Goal: Information Seeking & Learning: Learn about a topic

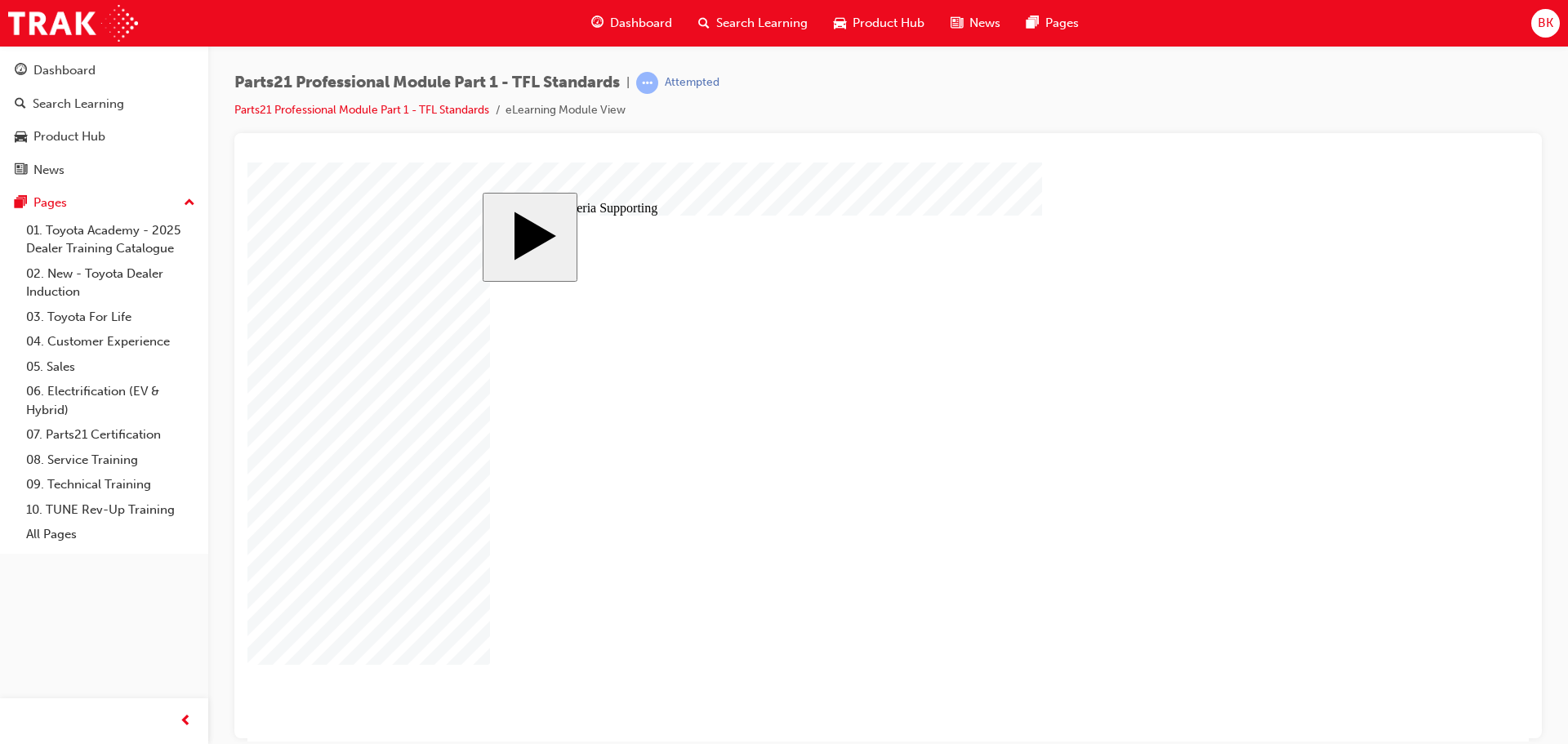
drag, startPoint x: 609, startPoint y: 542, endPoint x: 602, endPoint y: 512, distance: 30.8
type input "12"
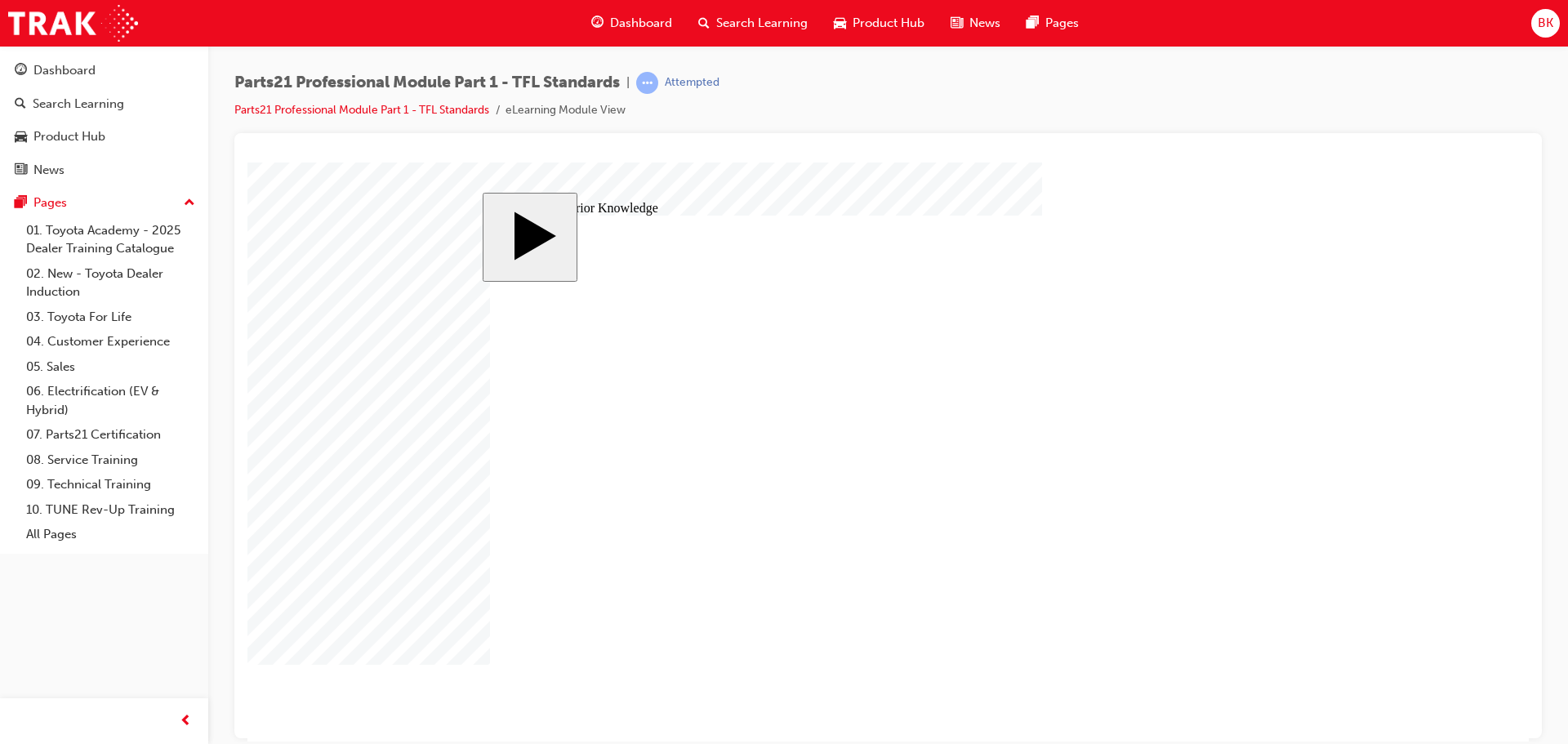
drag, startPoint x: 777, startPoint y: 610, endPoint x: 815, endPoint y: 609, distance: 38.0
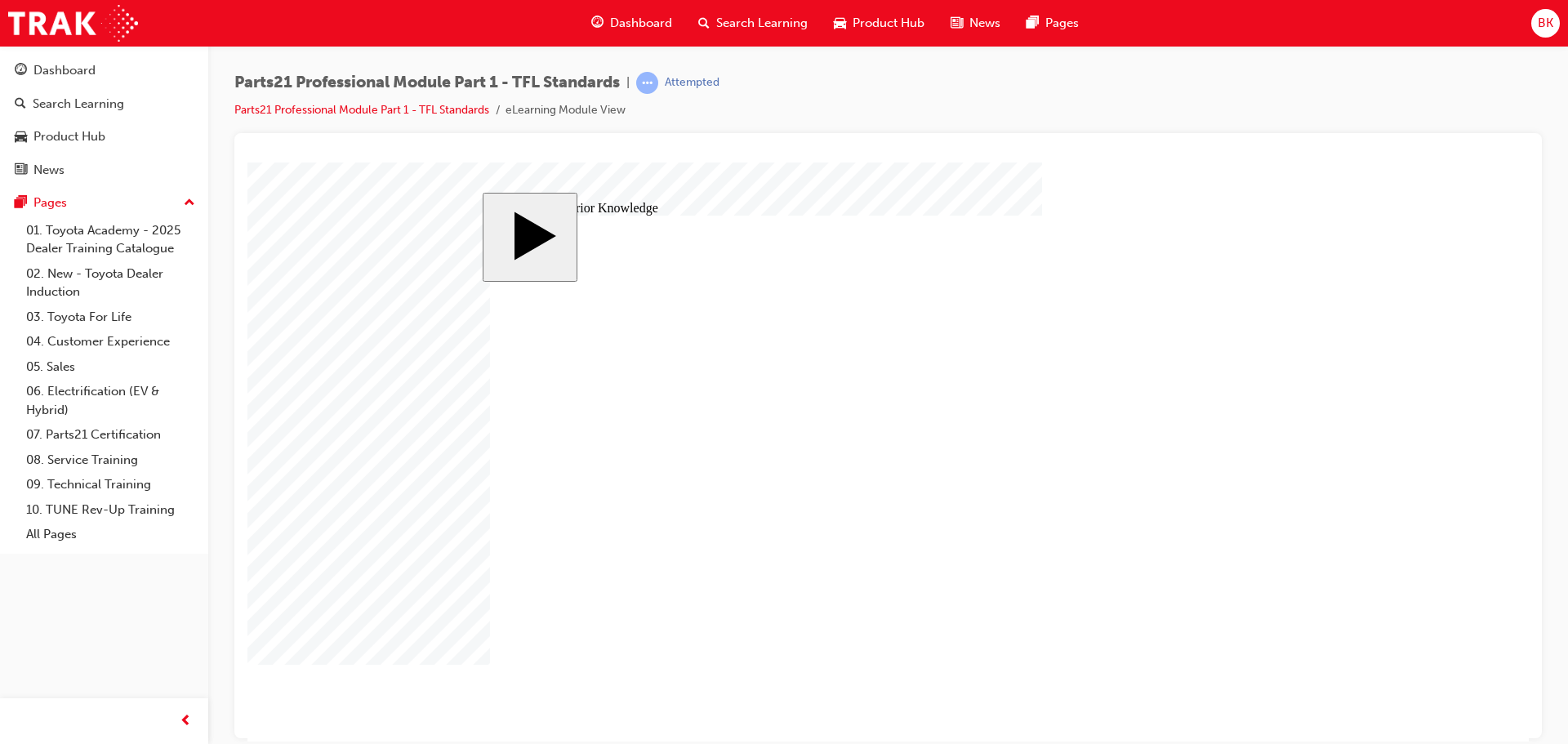
drag, startPoint x: 1049, startPoint y: 552, endPoint x: 715, endPoint y: 558, distance: 334.1
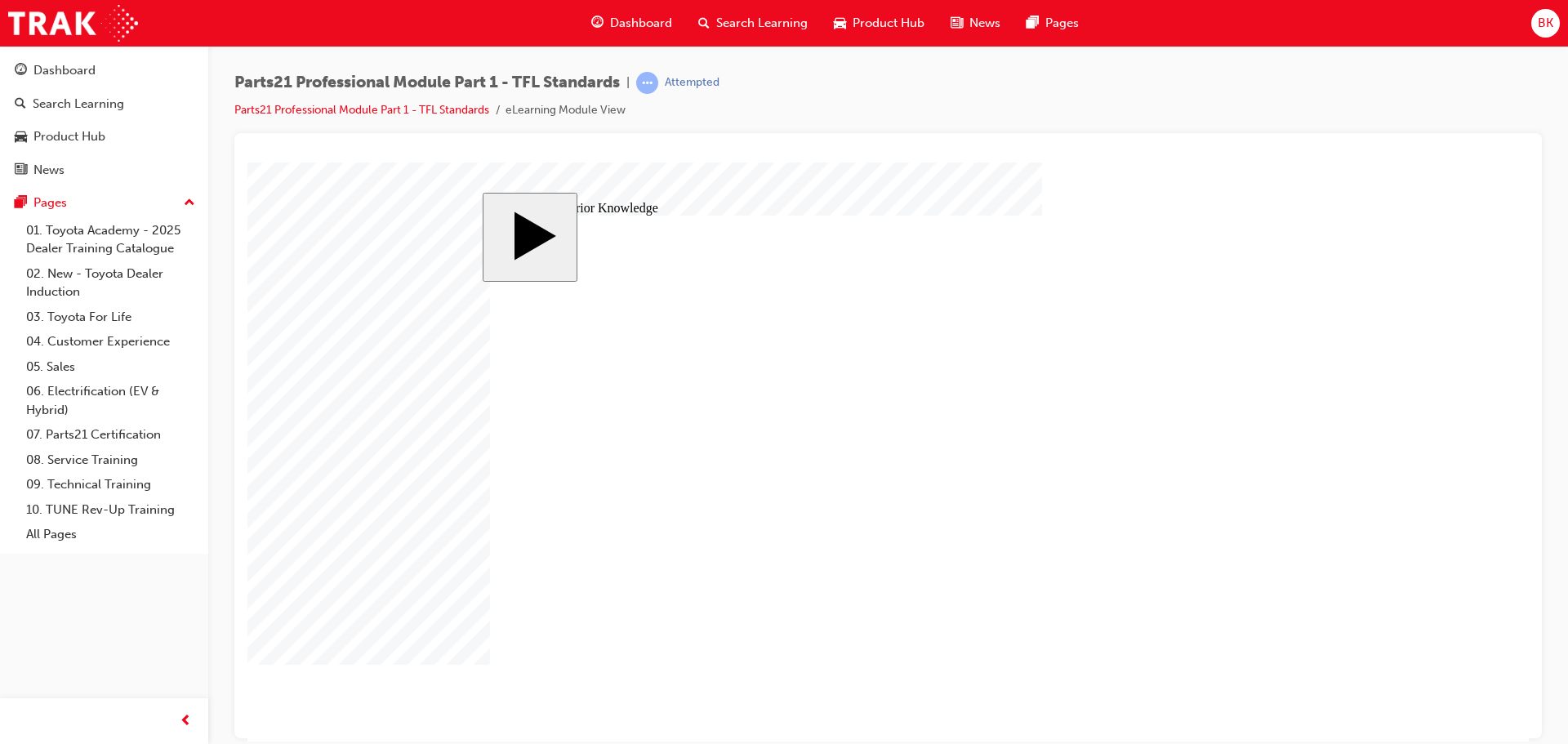
type input "2"
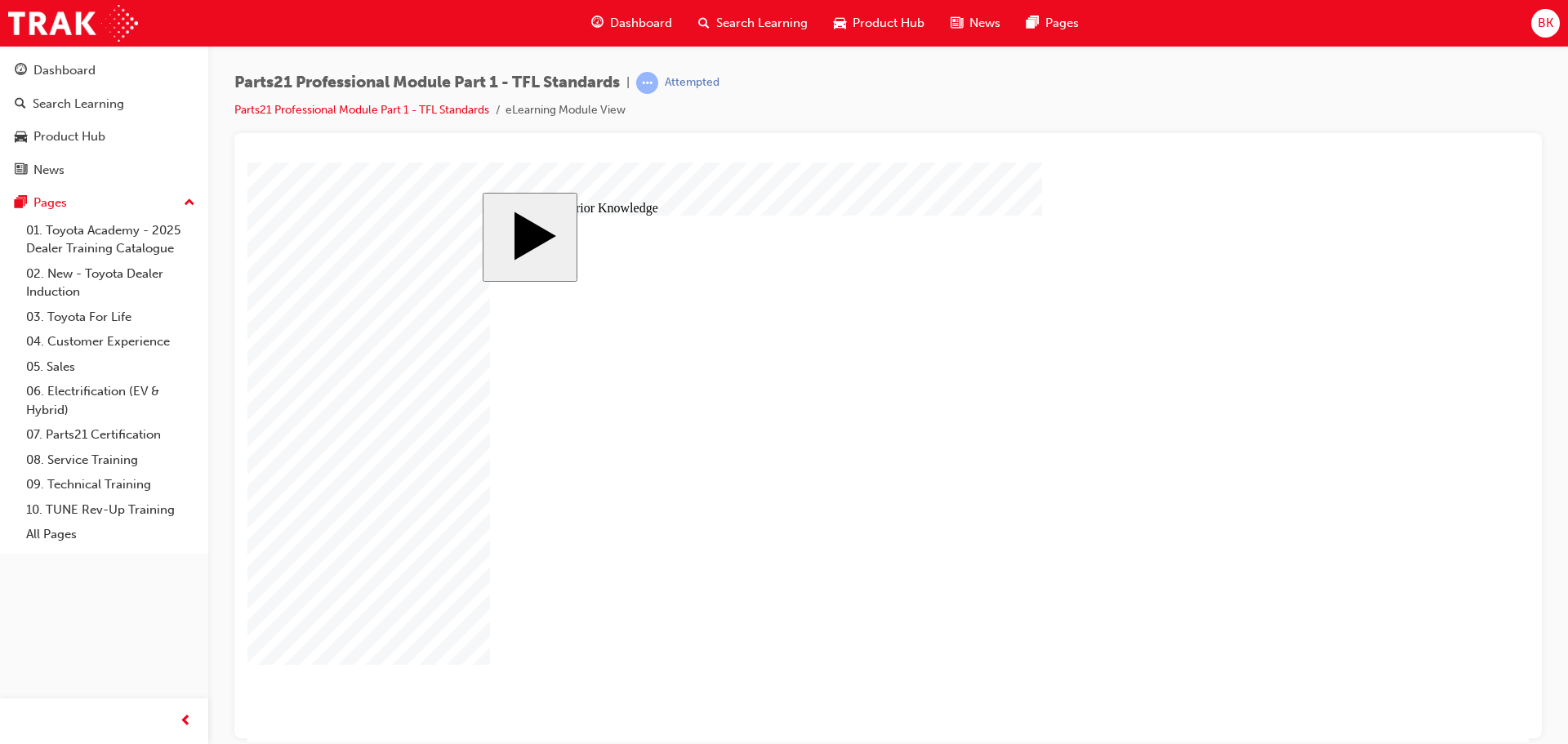
drag, startPoint x: 928, startPoint y: 445, endPoint x: 909, endPoint y: 425, distance: 27.6
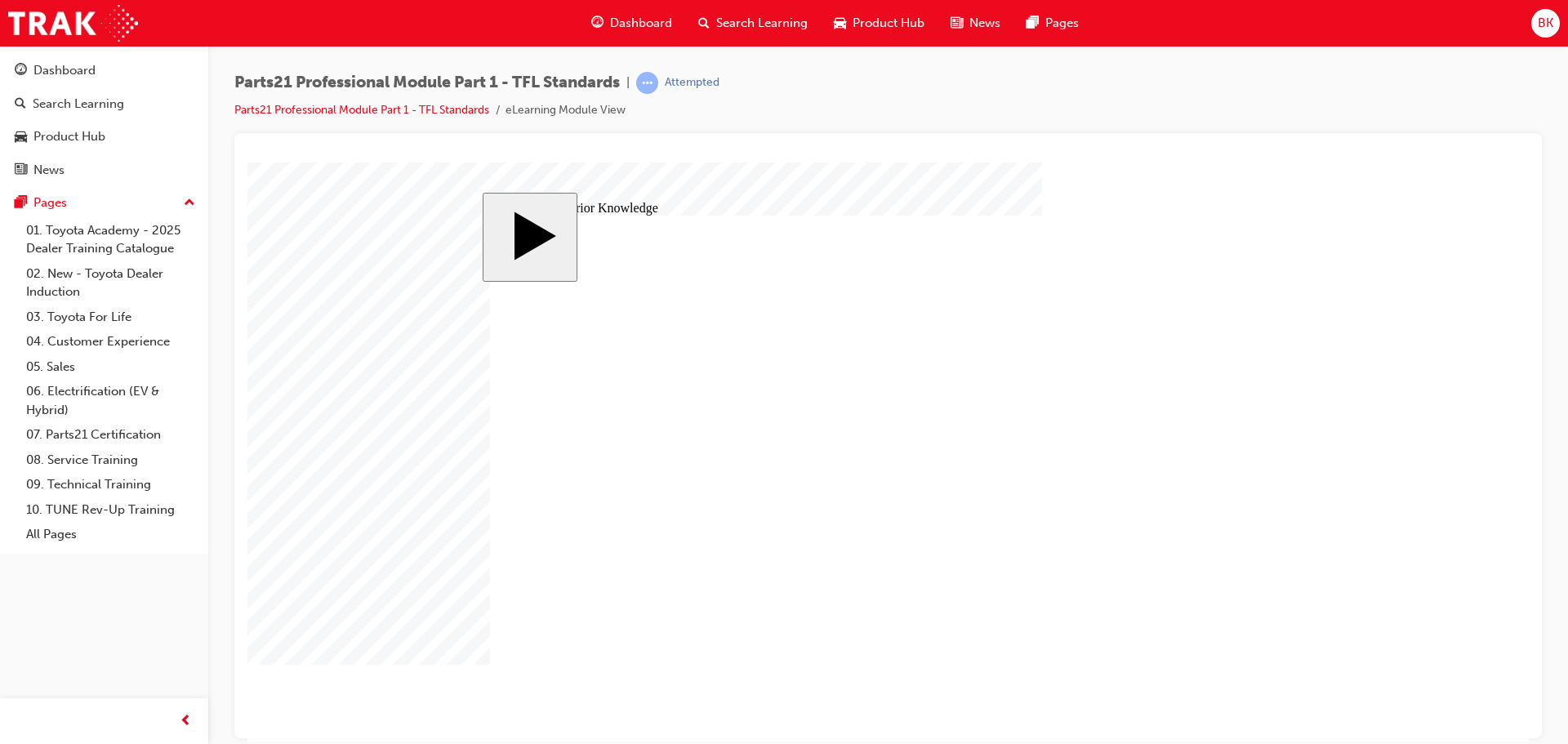
drag, startPoint x: 823, startPoint y: 413, endPoint x: 711, endPoint y: 422, distance: 112.4
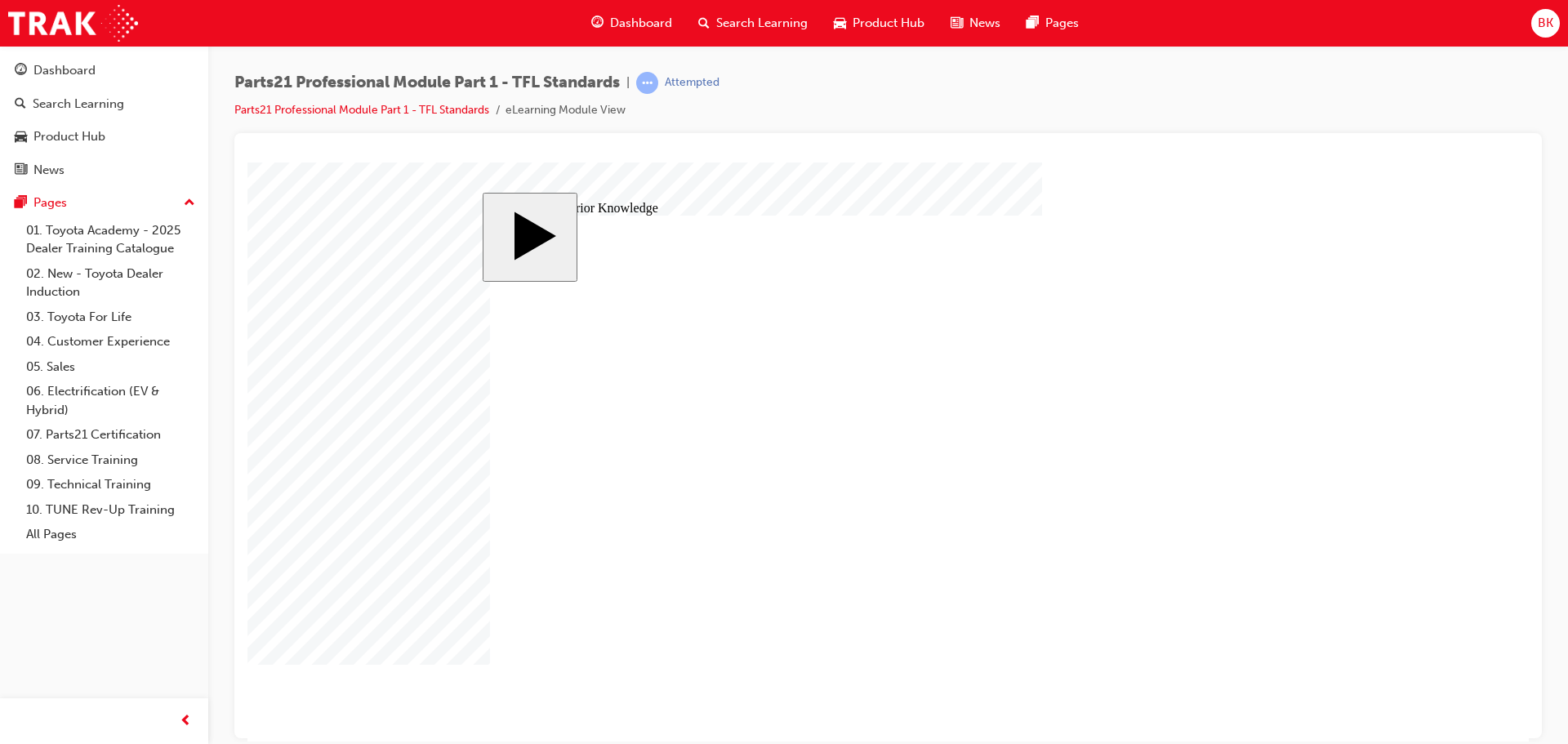
type input "3"
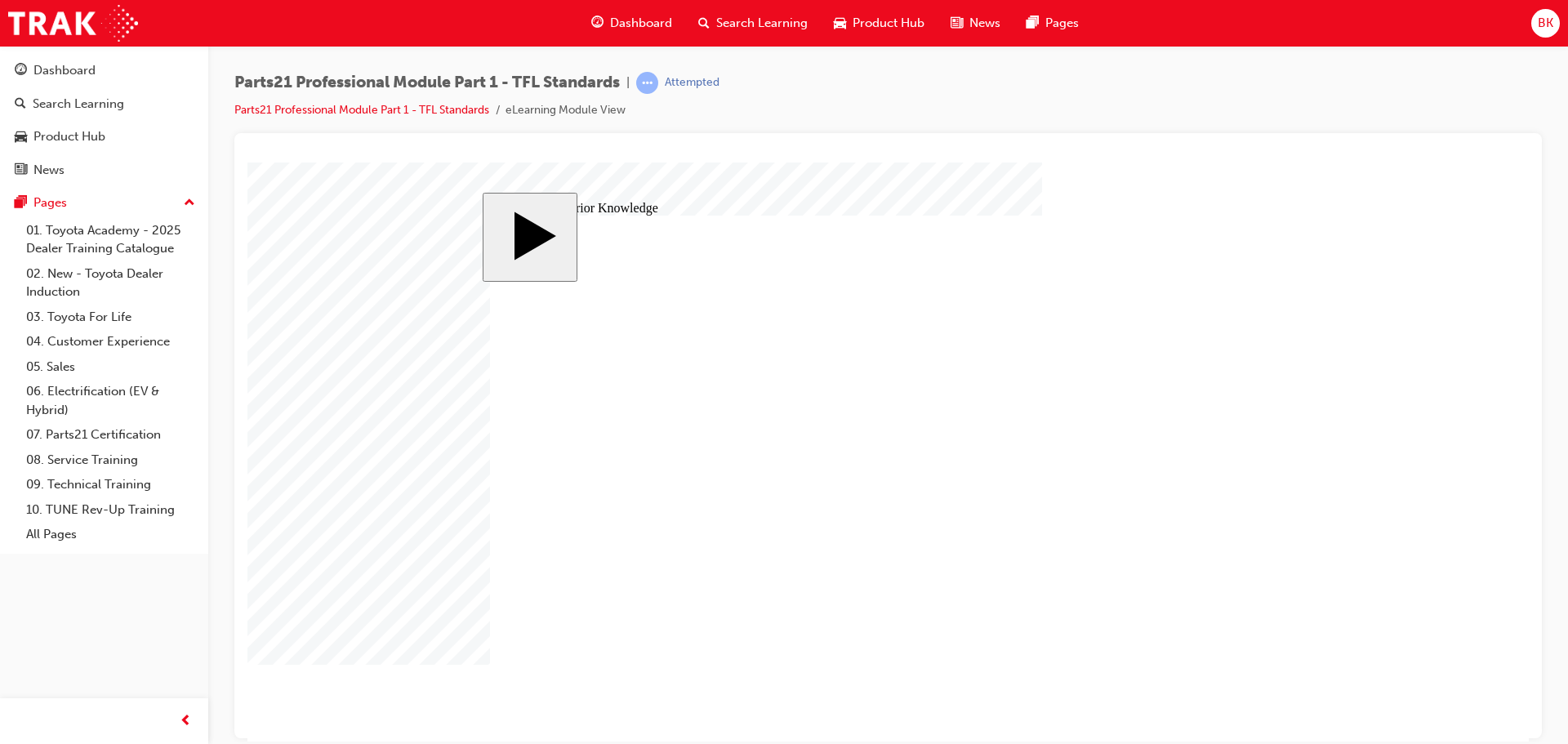
type input "8"
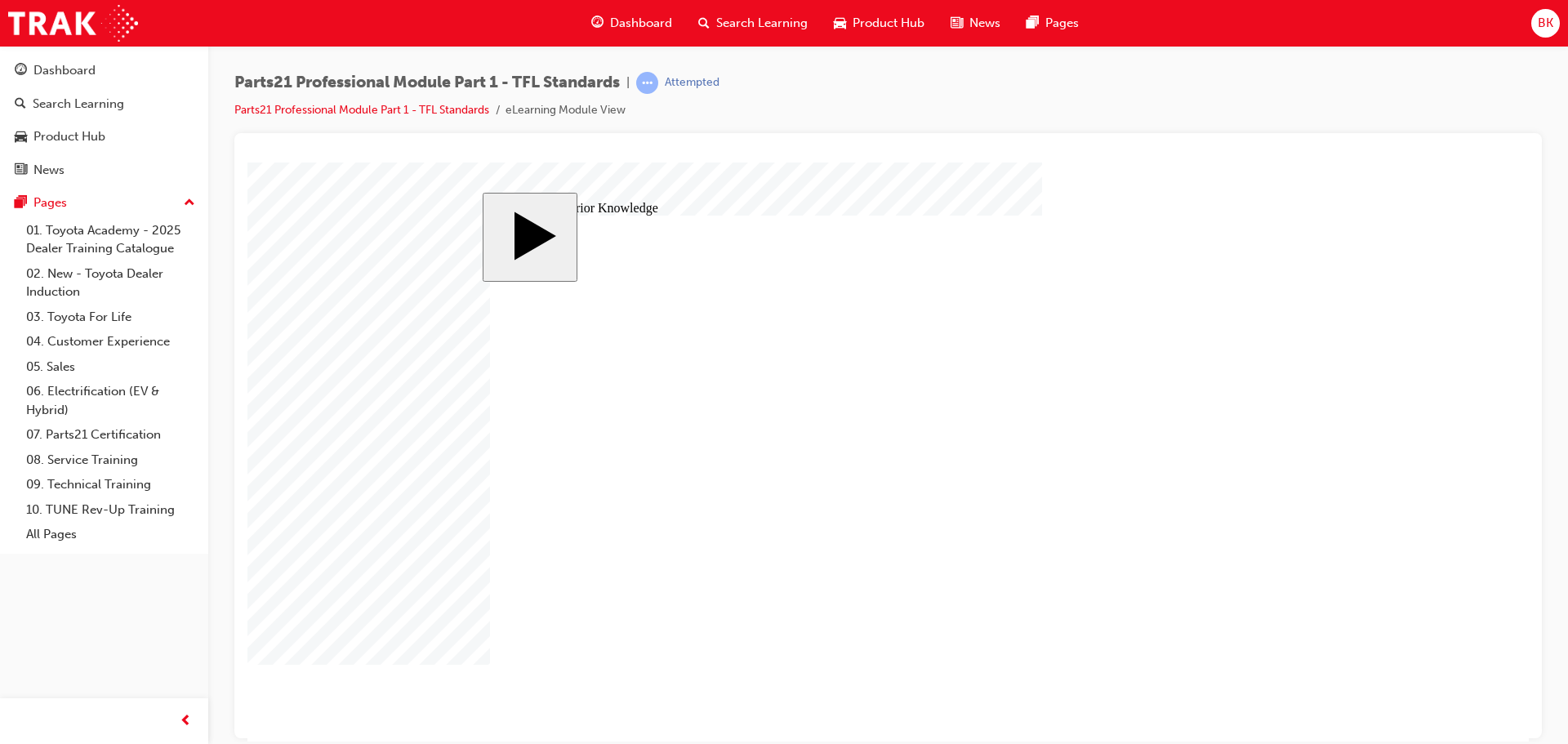
checkbox input "true"
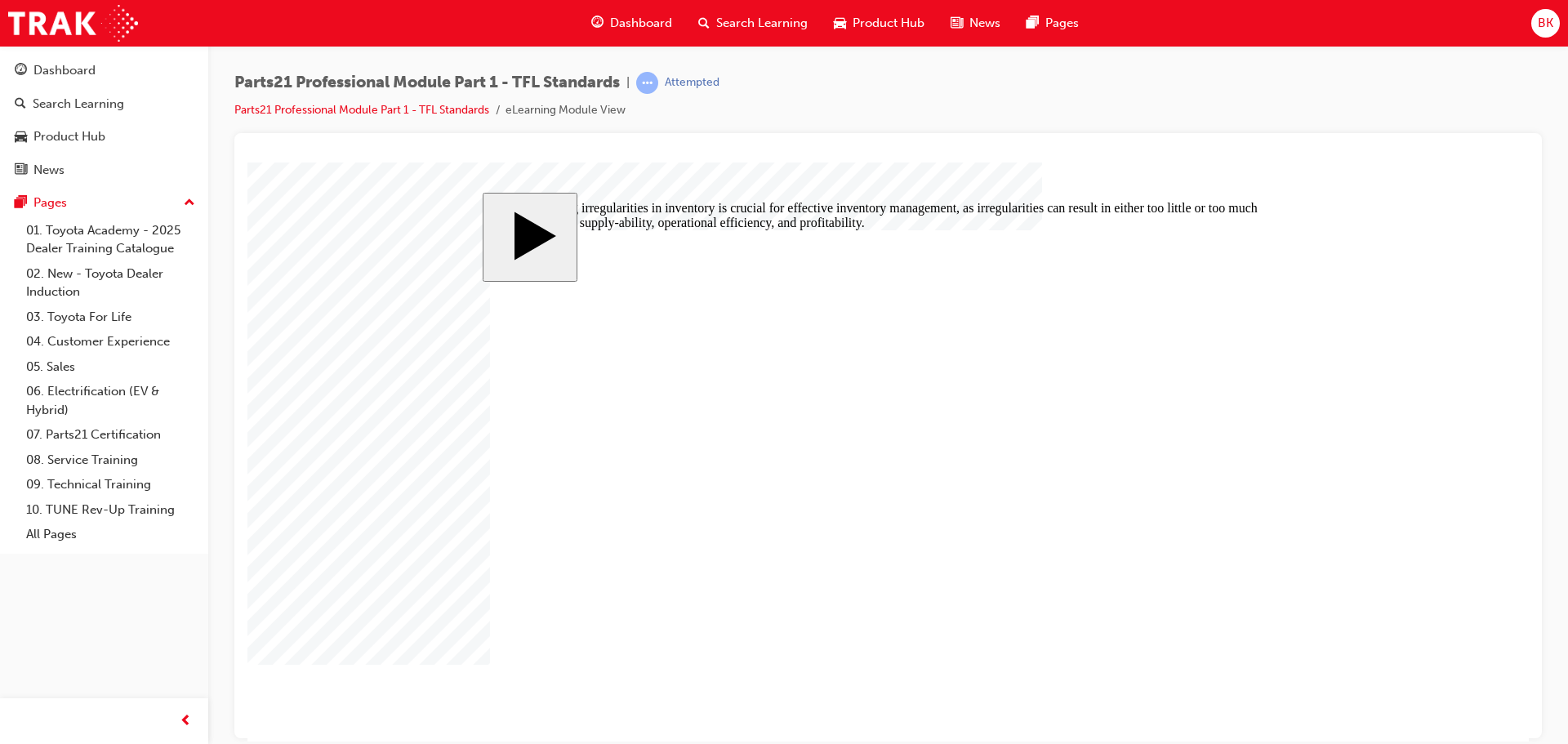
radio input "true"
drag, startPoint x: 588, startPoint y: 510, endPoint x: 600, endPoint y: 425, distance: 85.8
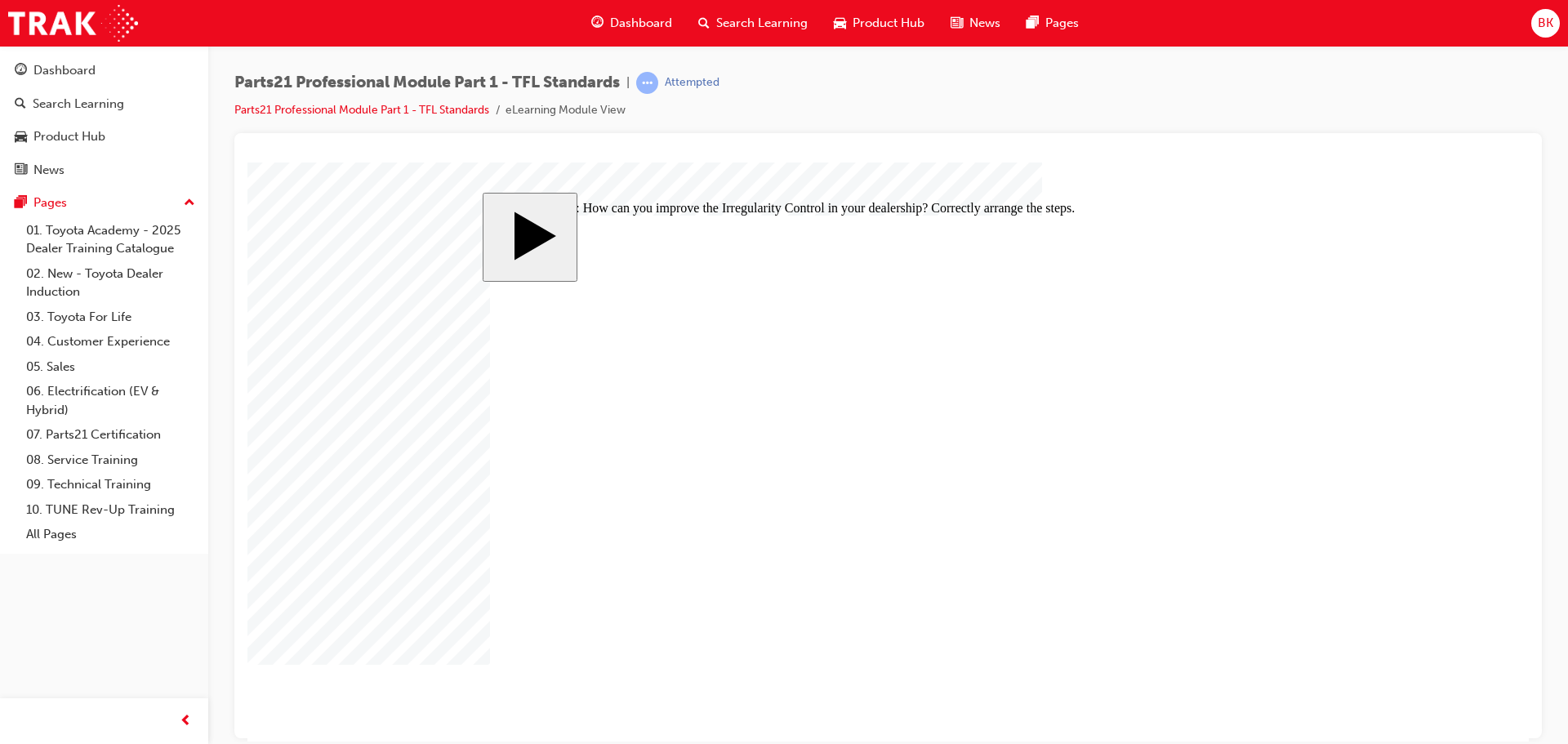
drag, startPoint x: 600, startPoint y: 507, endPoint x: 608, endPoint y: 370, distance: 137.2
radio input "true"
